Goal: Transaction & Acquisition: Obtain resource

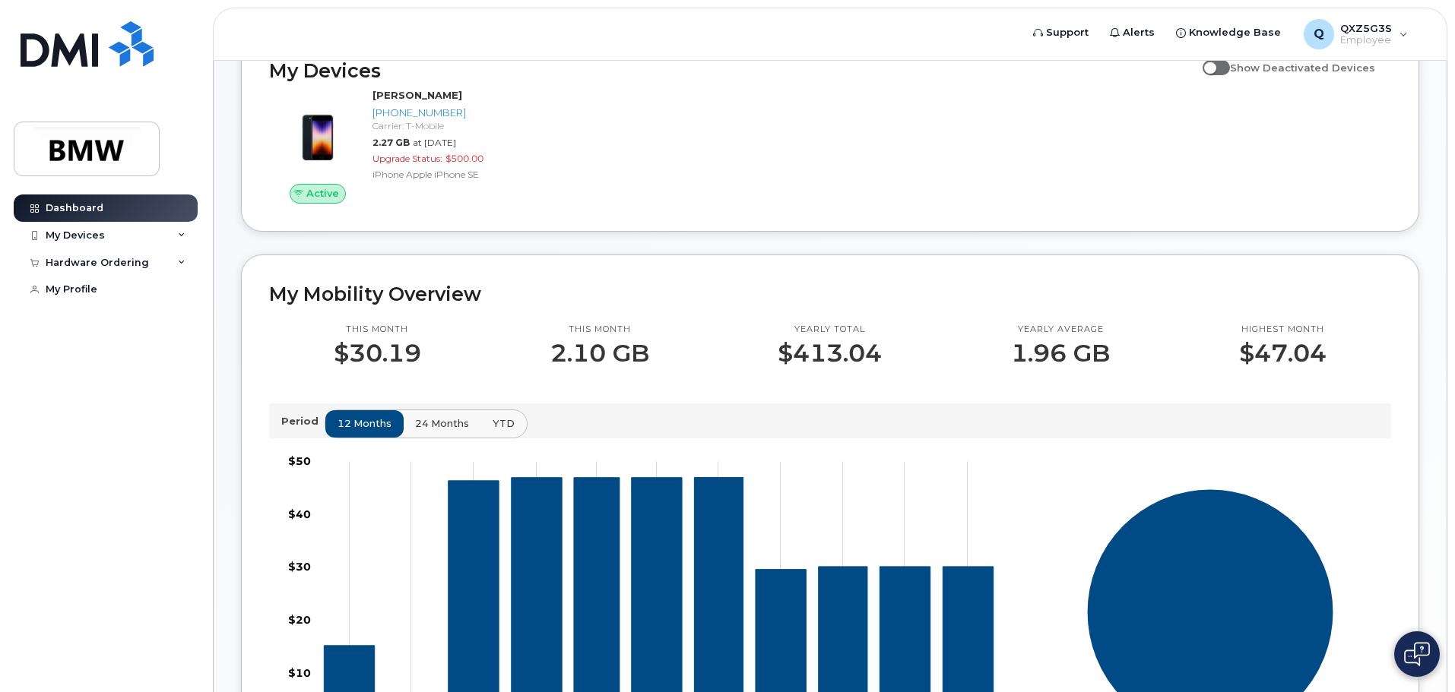
scroll to position [228, 0]
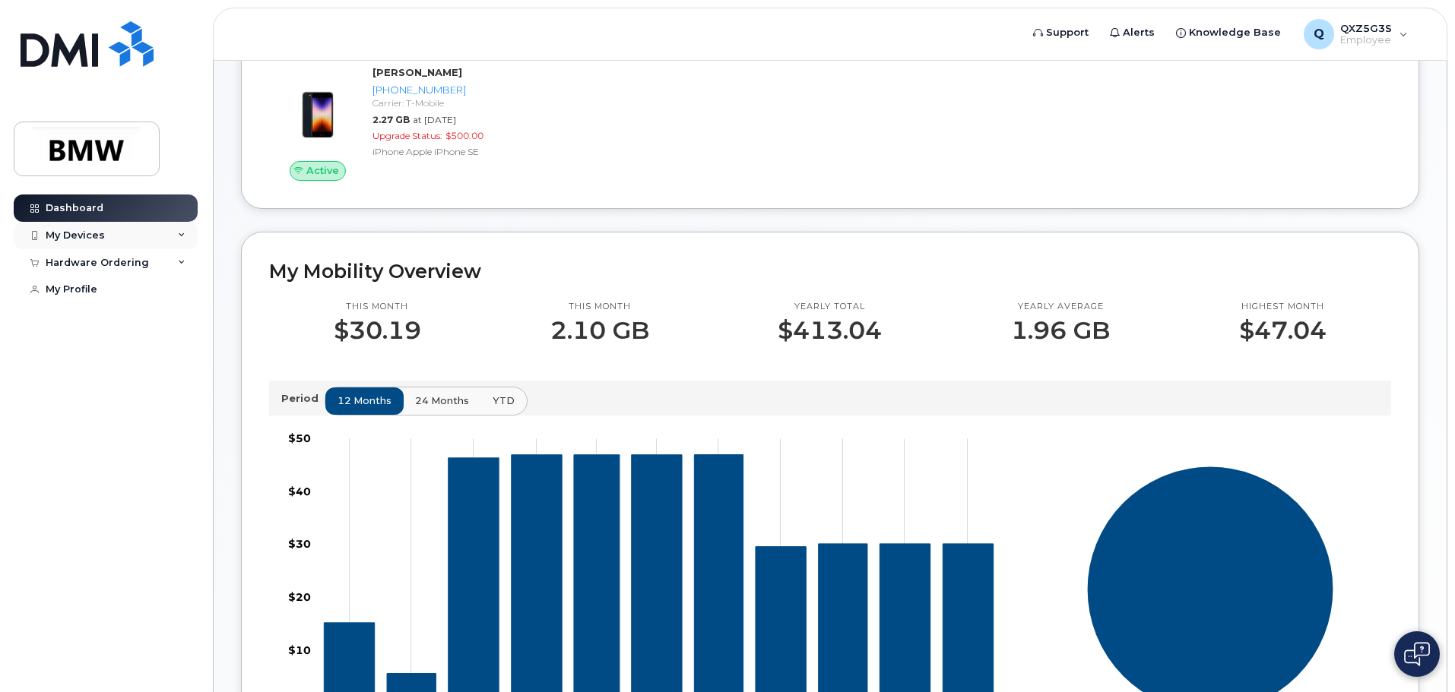
click at [93, 234] on div "My Devices" at bounding box center [75, 236] width 59 height 12
click at [93, 351] on div "Hardware Ordering" at bounding box center [97, 345] width 103 height 12
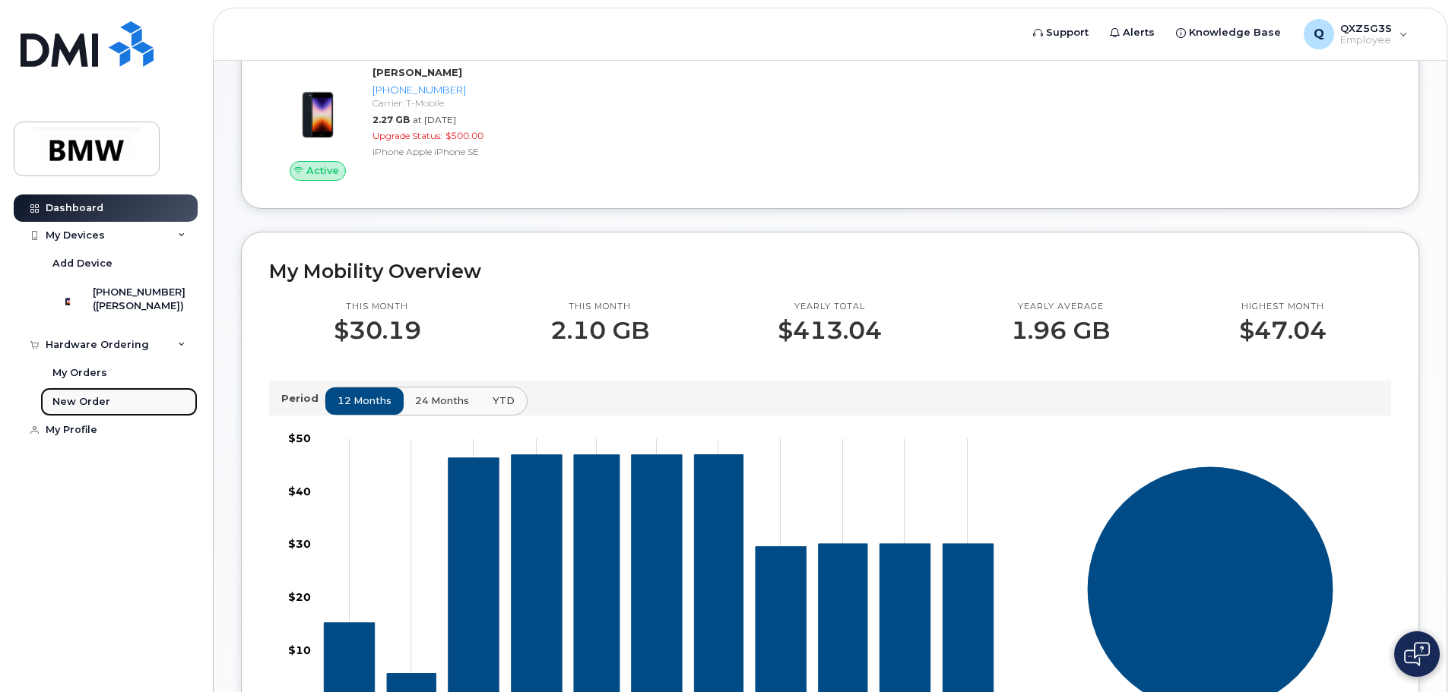
click at [76, 409] on div "New Order" at bounding box center [81, 402] width 58 height 14
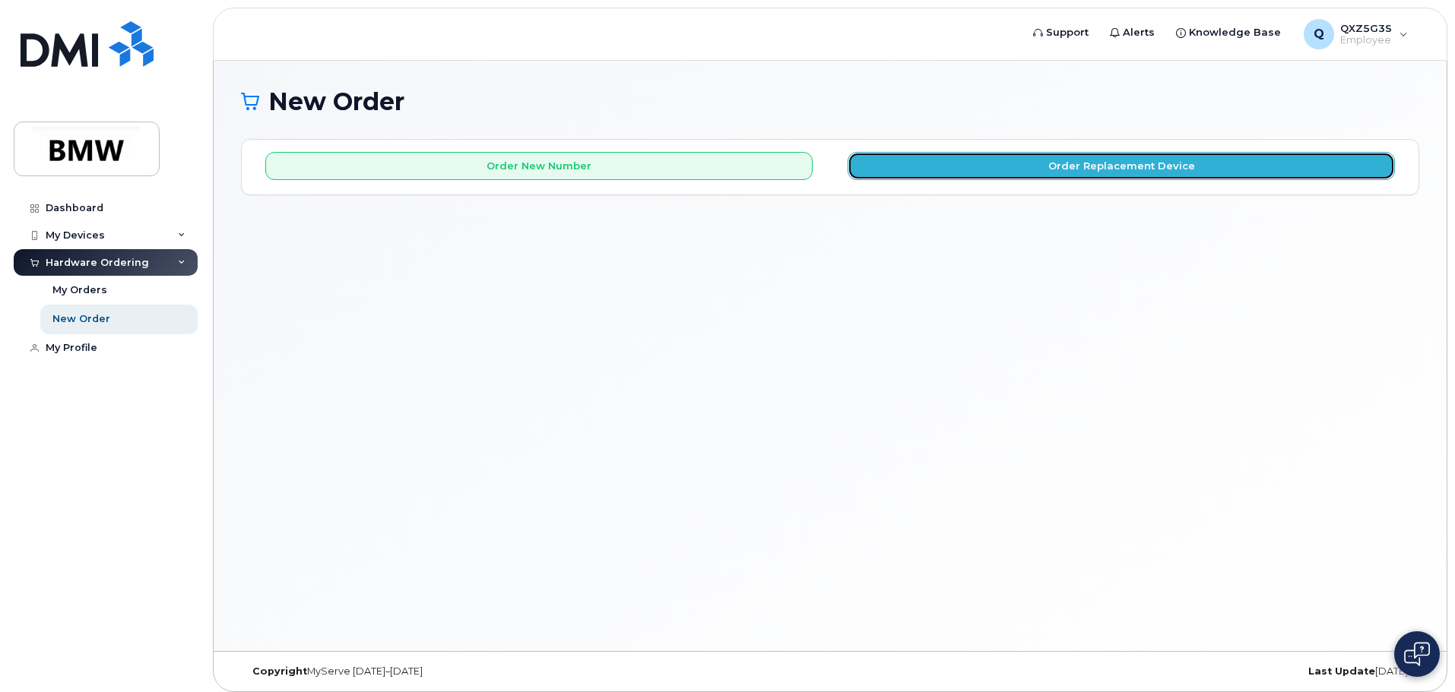
click at [923, 153] on button "Order Replacement Device" at bounding box center [1120, 166] width 547 height 28
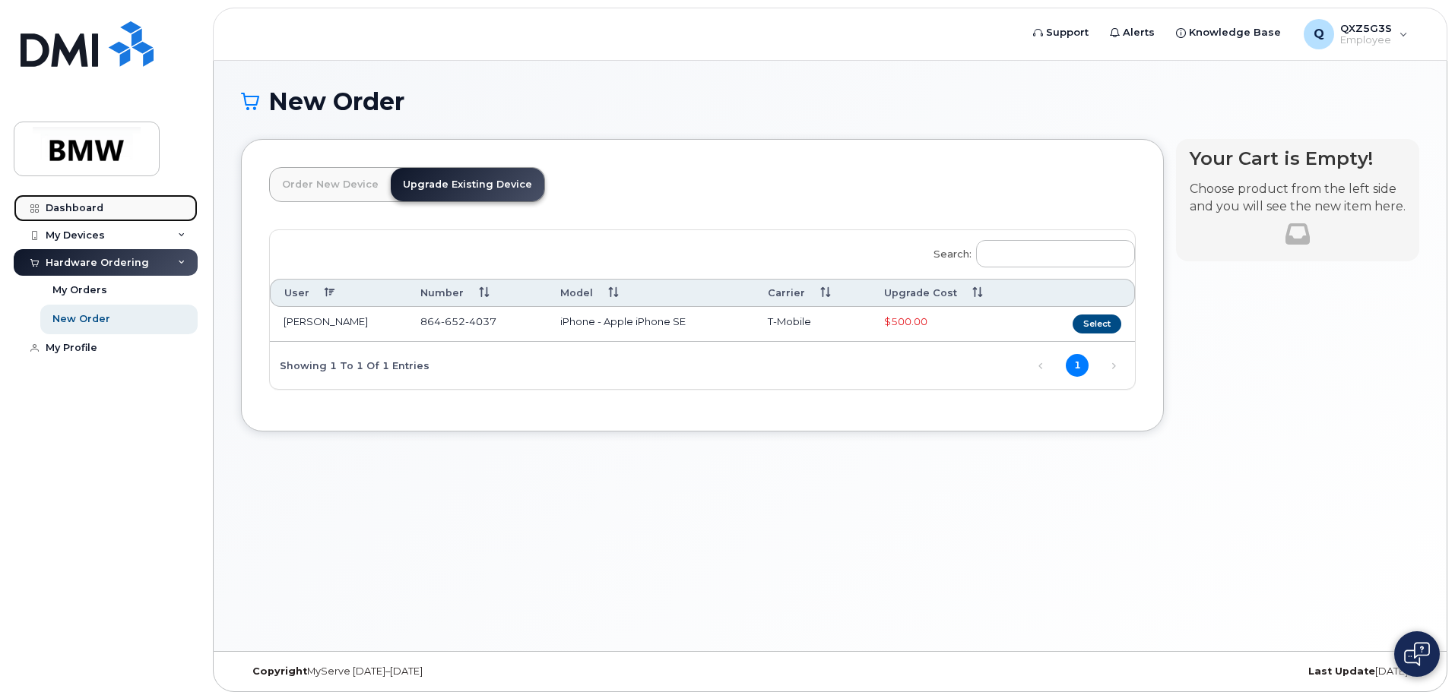
click at [73, 201] on link "Dashboard" at bounding box center [106, 208] width 184 height 27
